Goal: Task Accomplishment & Management: Use online tool/utility

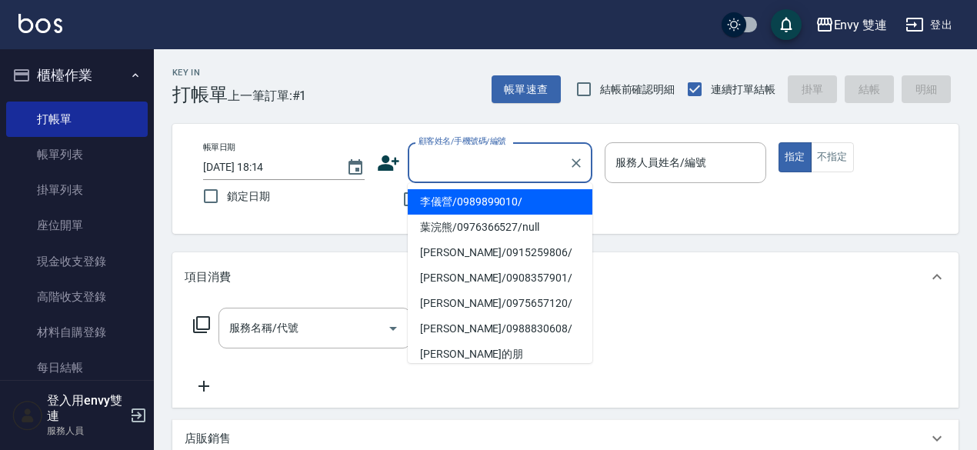
click at [491, 158] on input "顧客姓名/手機號碼/編號" at bounding box center [489, 162] width 148 height 27
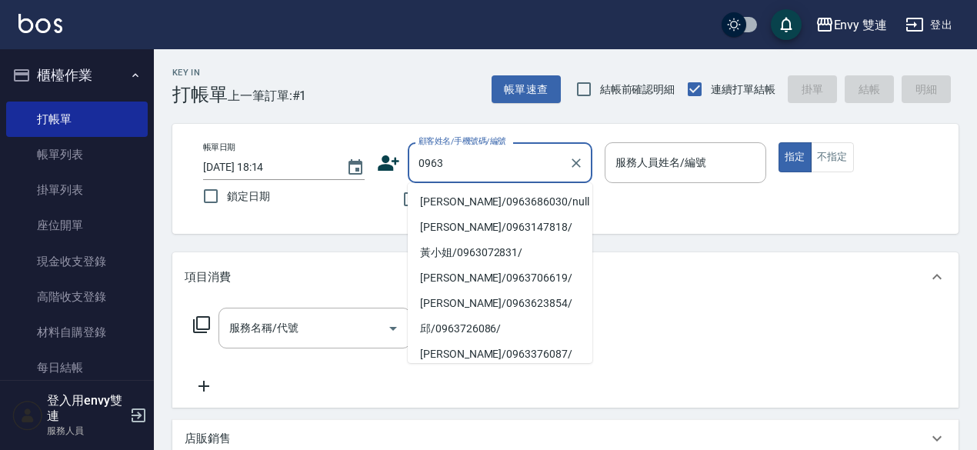
type input "[PERSON_NAME]/0963686030/null"
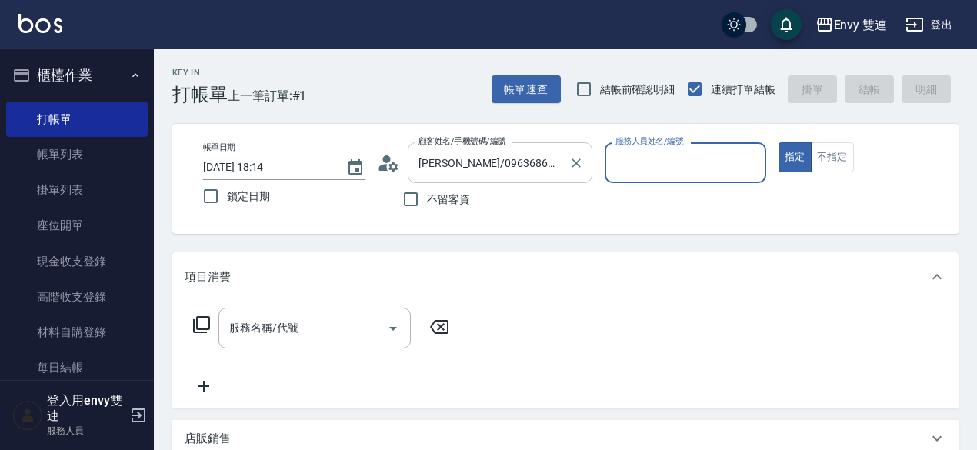
click at [778, 142] on button "指定" at bounding box center [794, 157] width 33 height 30
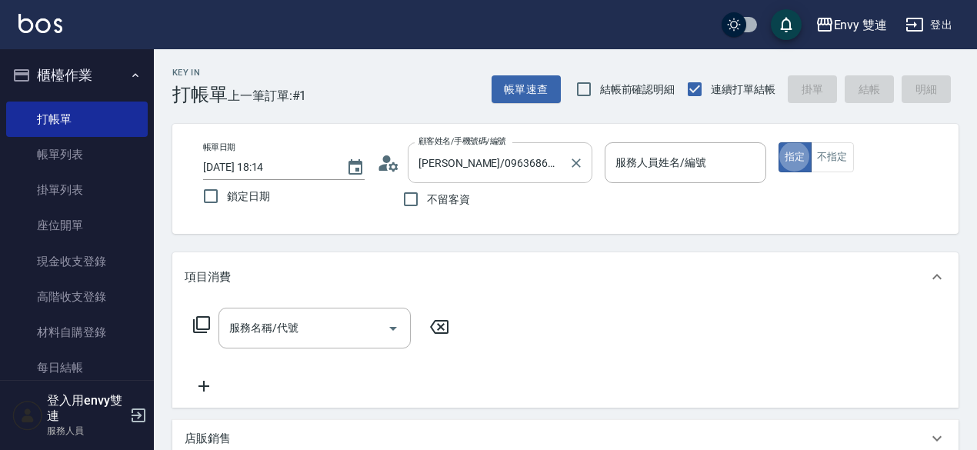
type button "true"
click at [653, 161] on input "服務人員姓名/編號" at bounding box center [685, 162] width 148 height 27
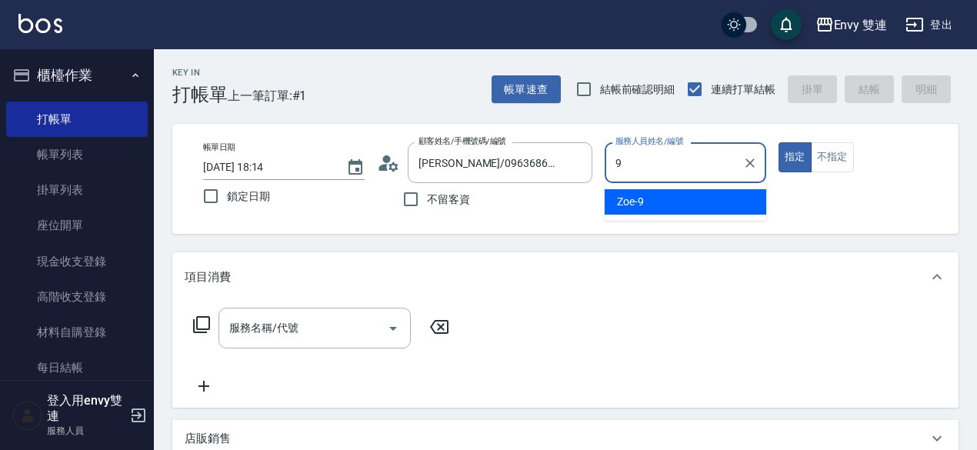
type input "Zoe-9"
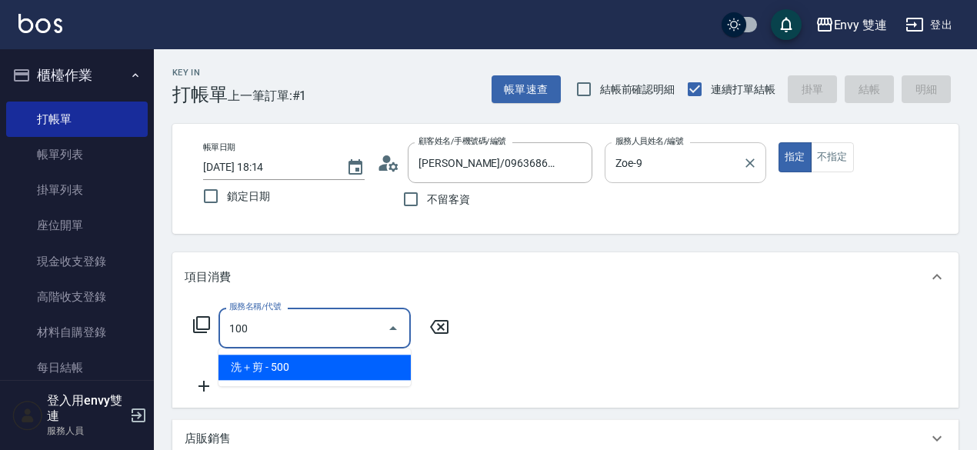
type input "洗＋剪(100)"
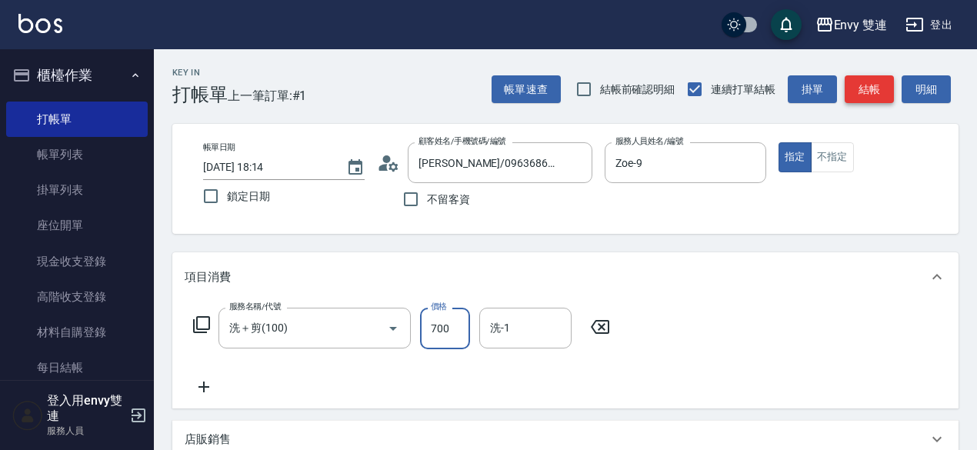
type input "700"
click at [880, 85] on button "結帳" at bounding box center [868, 89] width 49 height 28
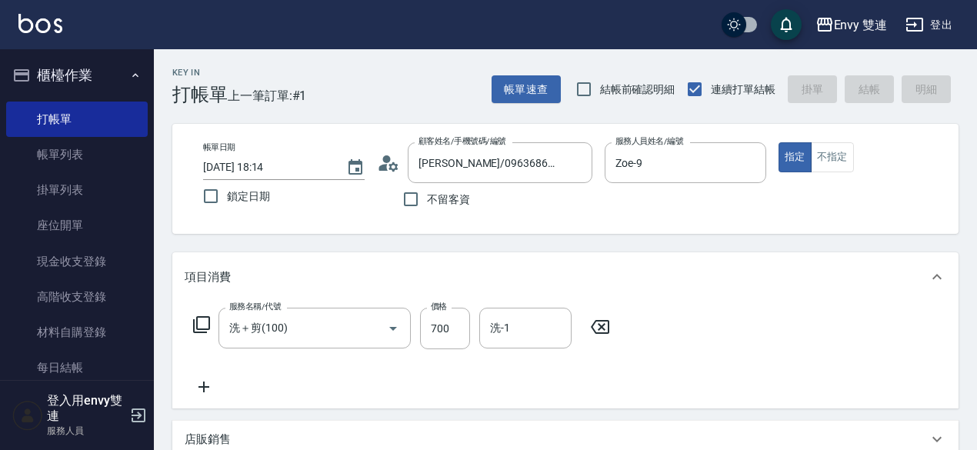
type input "[DATE] 18:50"
